Goal: Check status

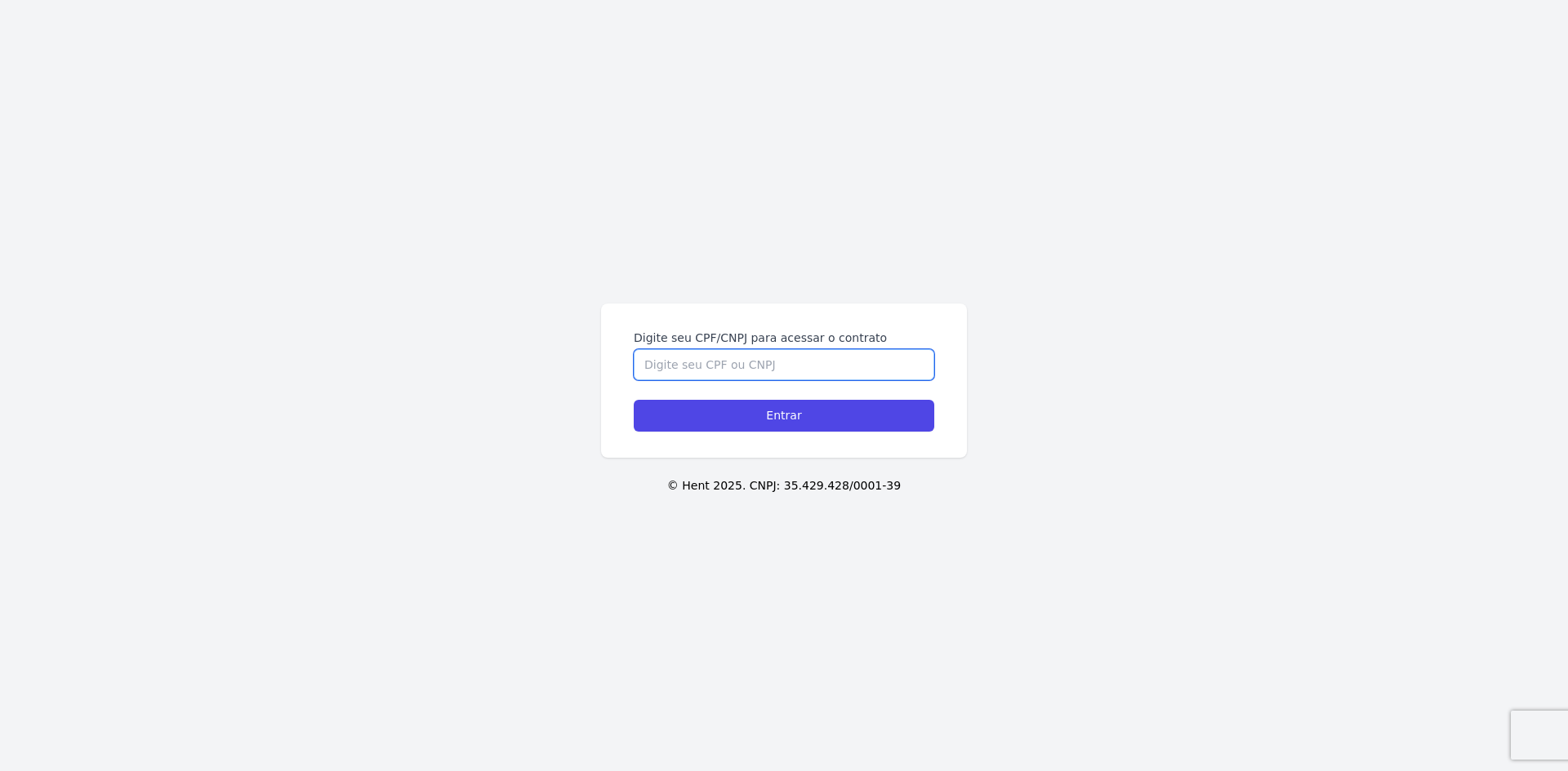
click at [706, 369] on input "Digite seu CPF/CNPJ para acessar o contrato" at bounding box center [784, 364] width 300 height 31
type input "46578291814"
click at [634, 400] on input "Entrar" at bounding box center [784, 416] width 300 height 32
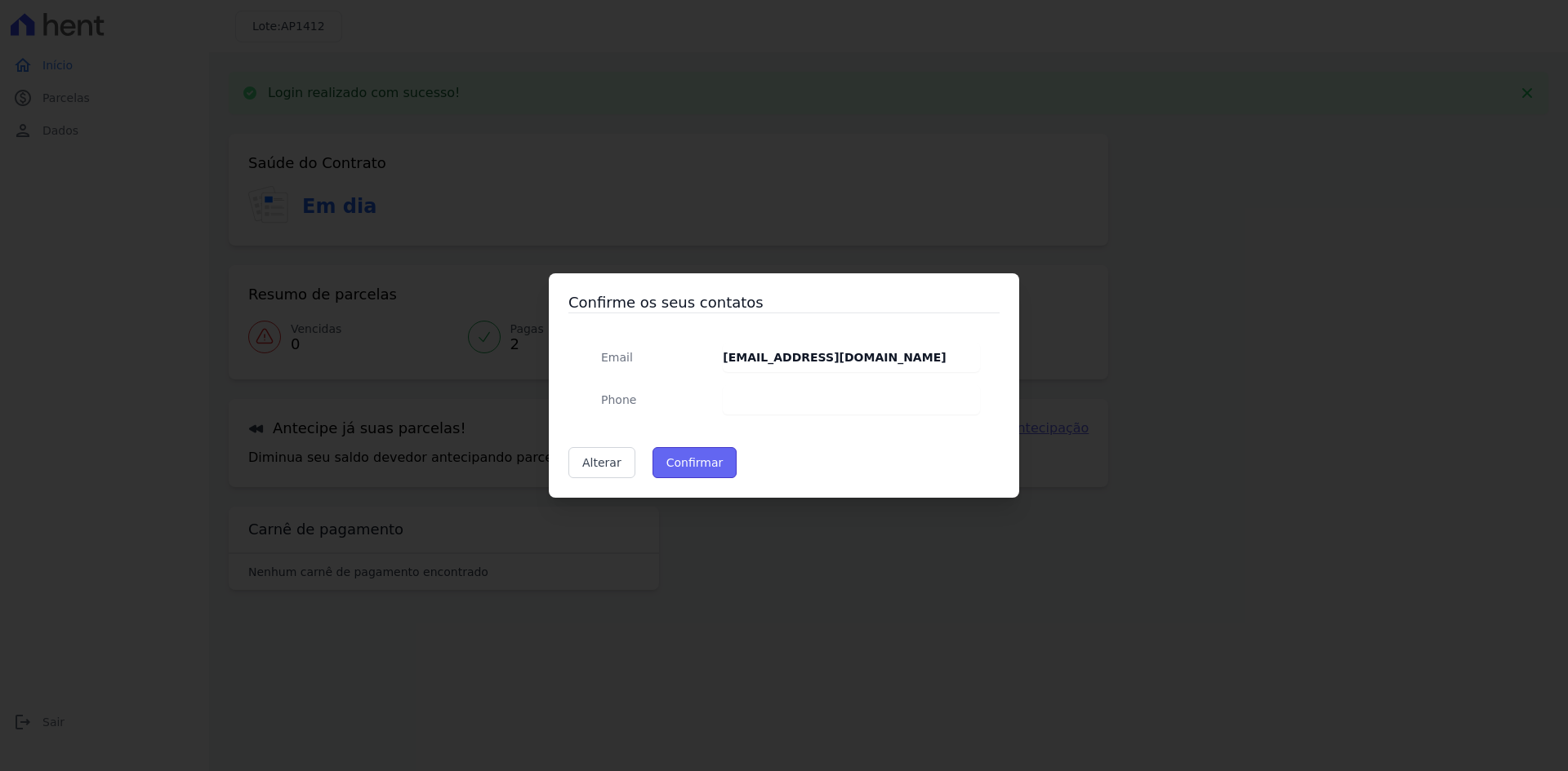
click at [668, 462] on button "Confirmar" at bounding box center [695, 462] width 85 height 31
type input "Contatos confirmados com sucesso."
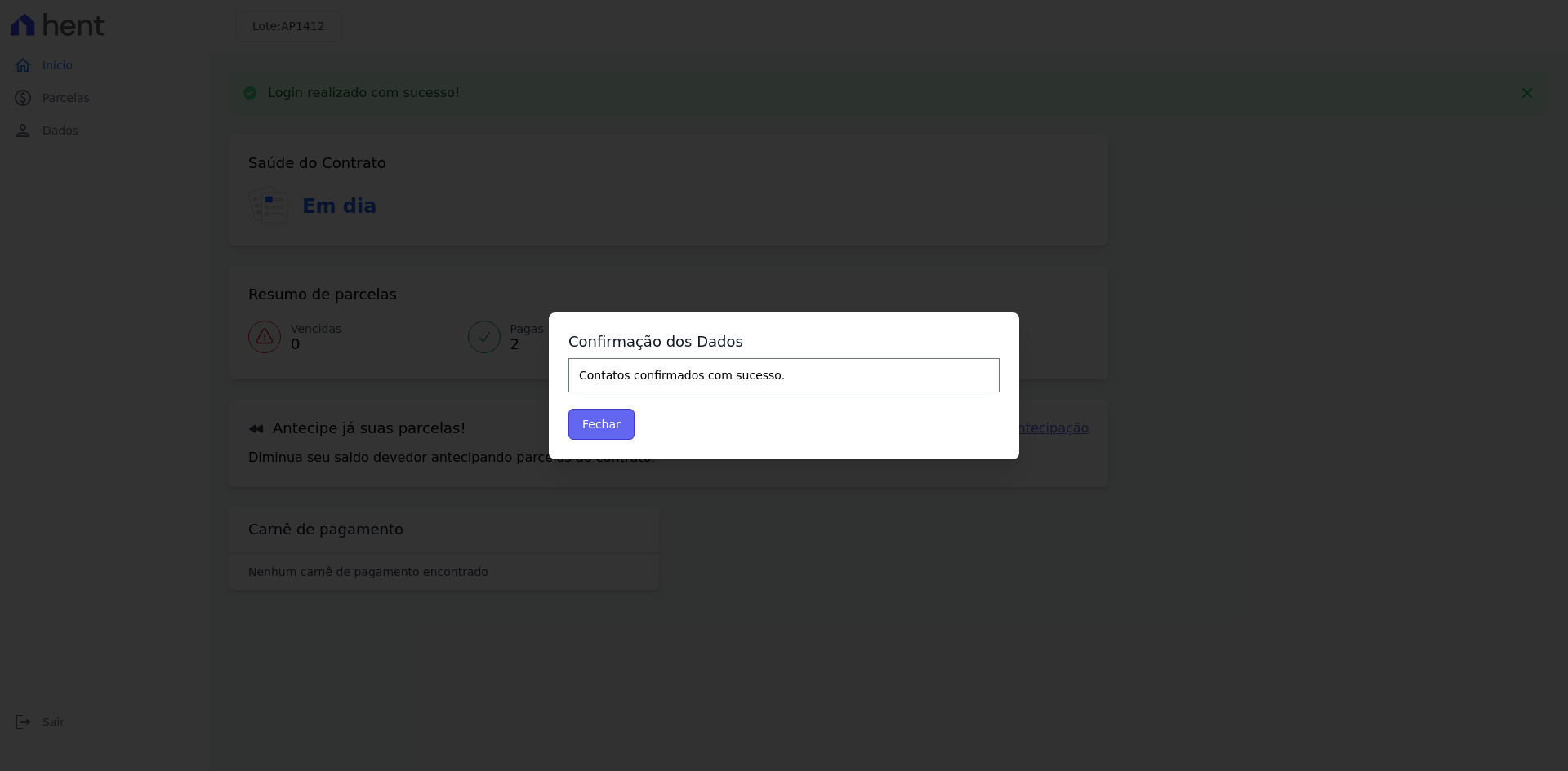
click at [599, 415] on button "Fechar" at bounding box center [601, 424] width 66 height 31
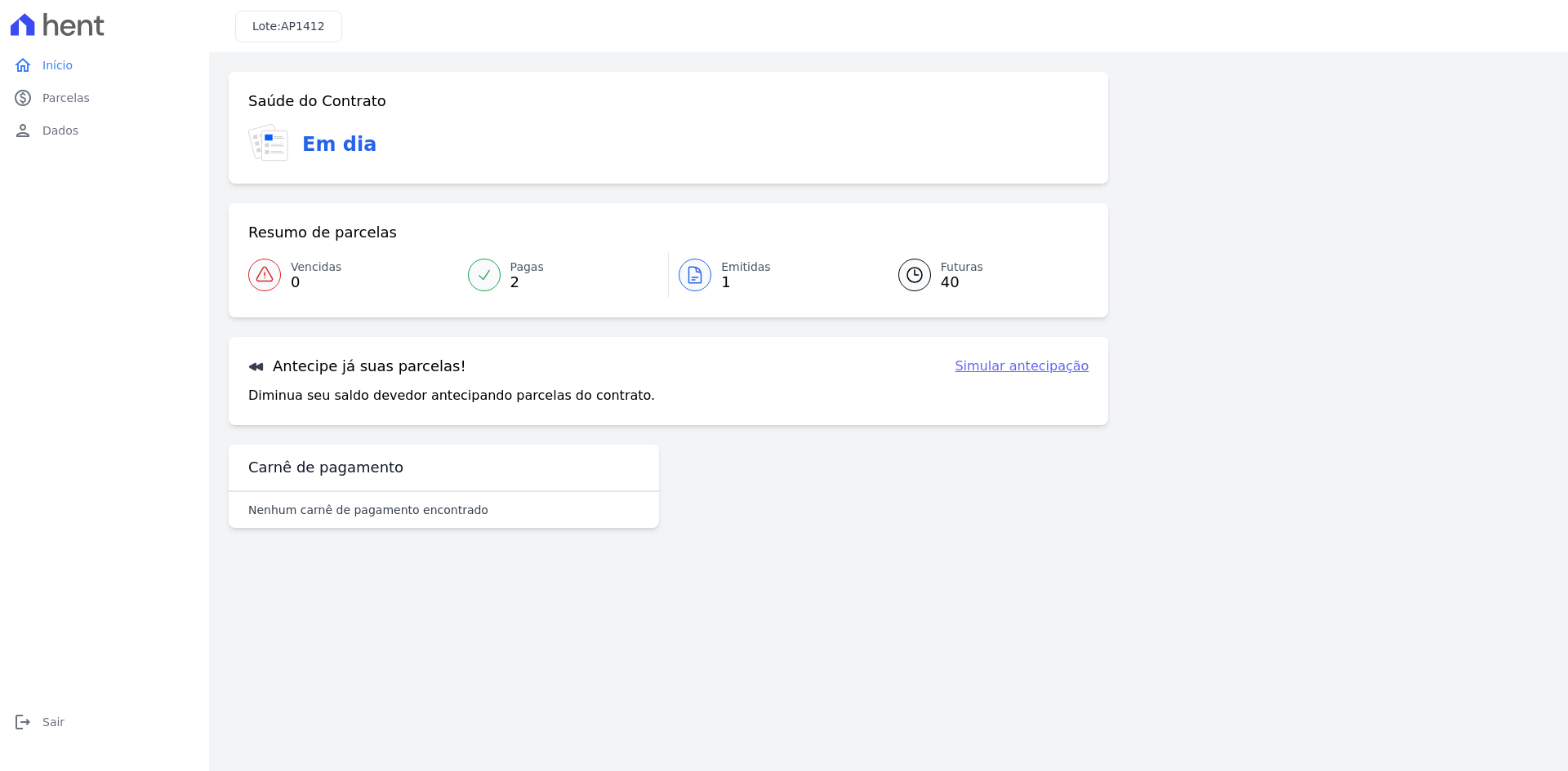
click at [736, 280] on span "1" at bounding box center [746, 282] width 50 height 13
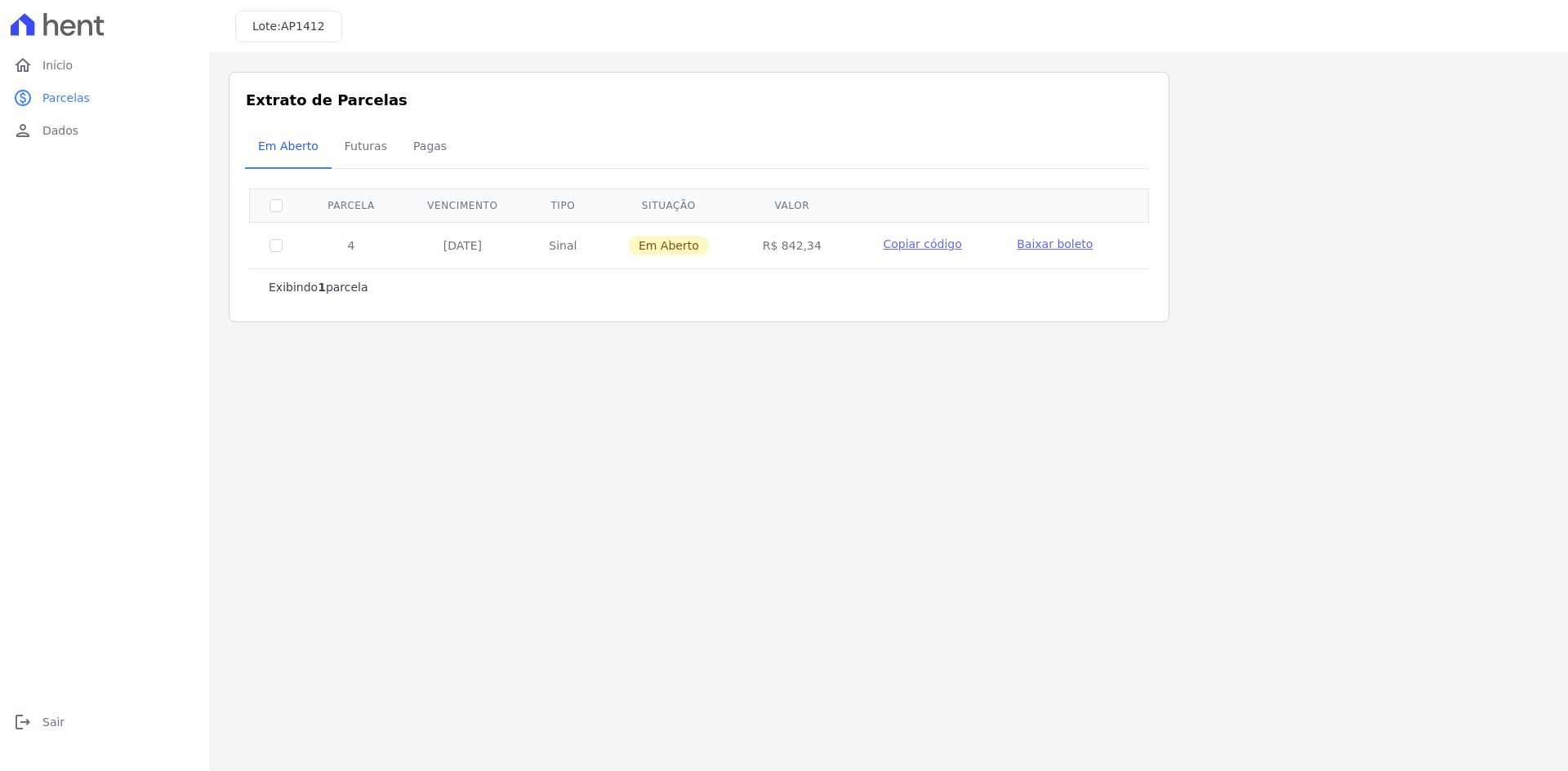
click at [1452, 368] on main "Listagem de parcelas Baixar PDF Extrato de Parcelas Em [GEOGRAPHIC_DATA] Futura…" at bounding box center [888, 412] width 1359 height 719
